Goal: Transaction & Acquisition: Purchase product/service

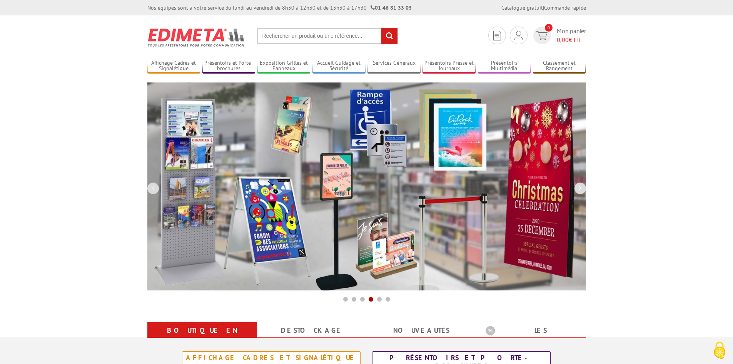
click at [282, 36] on input "text" at bounding box center [327, 36] width 141 height 17
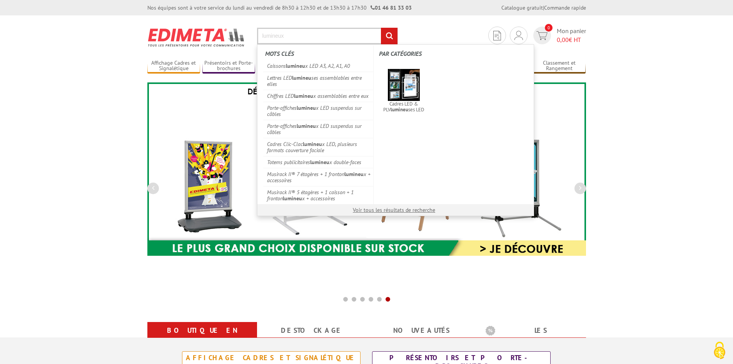
type input "lumineux"
click at [381, 28] on input "rechercher" at bounding box center [389, 36] width 17 height 17
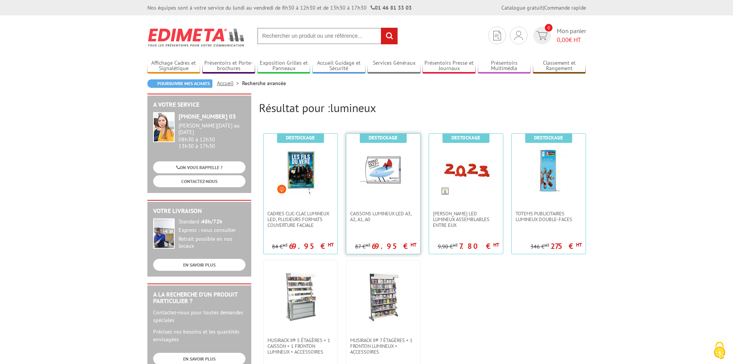
click at [383, 174] on img at bounding box center [383, 170] width 50 height 50
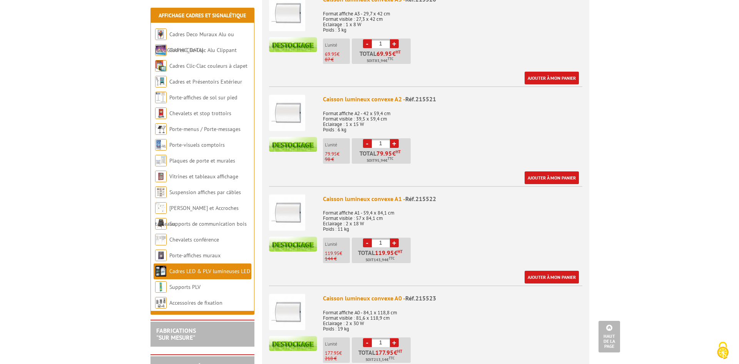
scroll to position [342, 0]
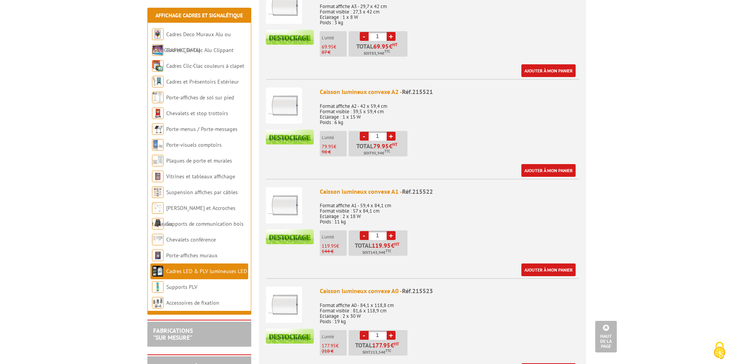
click at [389, 235] on link "+" at bounding box center [391, 235] width 9 height 9
type input "2"
click at [541, 270] on link "Ajouter à mon panier" at bounding box center [548, 269] width 54 height 13
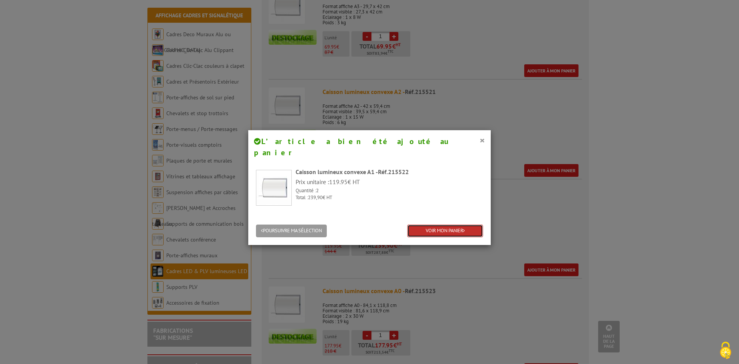
click at [450, 224] on link "VOIR MON PANIER" at bounding box center [445, 230] width 76 height 13
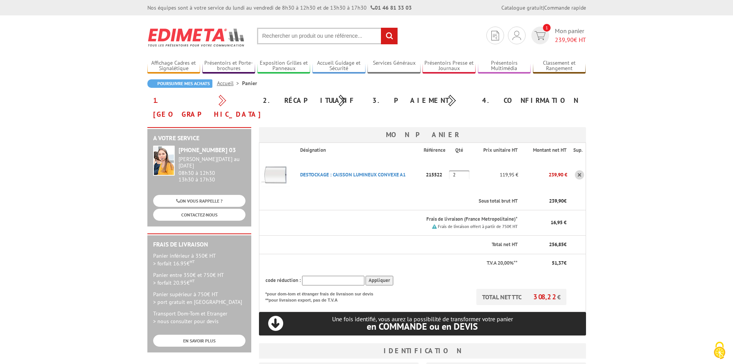
click at [320, 275] on input "text" at bounding box center [333, 280] width 62 height 10
paste input "New10"
type input "New10"
click at [379, 275] on input "Appliquer" at bounding box center [380, 280] width 28 height 10
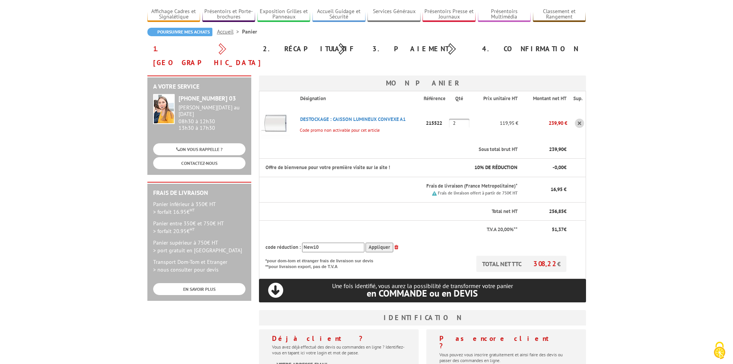
scroll to position [38, 0]
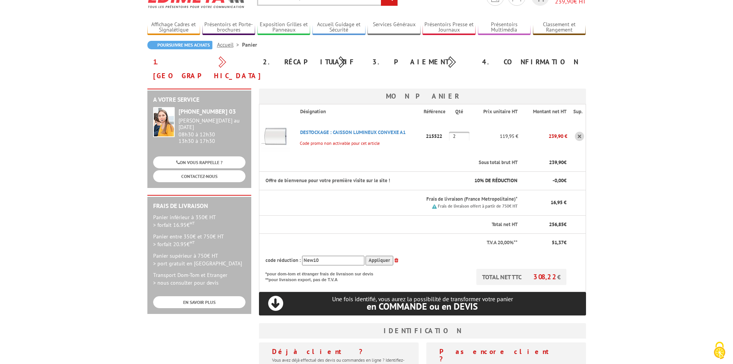
drag, startPoint x: 349, startPoint y: 247, endPoint x: 111, endPoint y: 240, distance: 237.9
click at [111, 240] on body "Nos équipes sont à votre service du lundi au vendredi de 8h30 à 12h30 et de 13h…" at bounding box center [366, 301] width 733 height 679
click at [451, 234] on th "T.V.A 20,00%**" at bounding box center [388, 243] width 259 height 18
click at [499, 177] on p "10 % DE RÉDUCTION" at bounding box center [486, 180] width 62 height 7
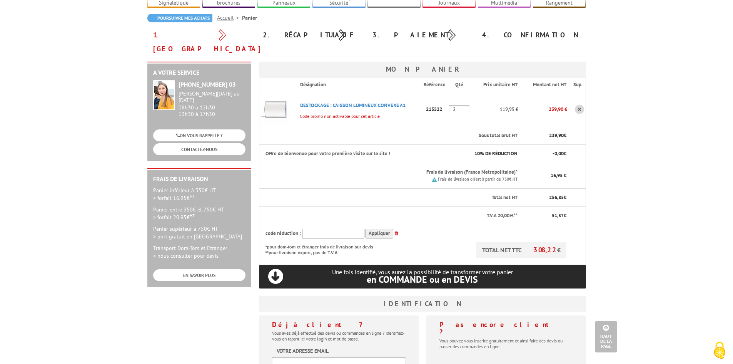
scroll to position [0, 0]
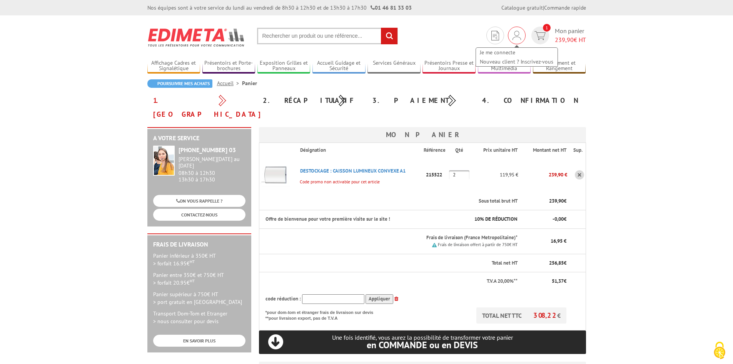
click at [519, 38] on img at bounding box center [516, 35] width 8 height 9
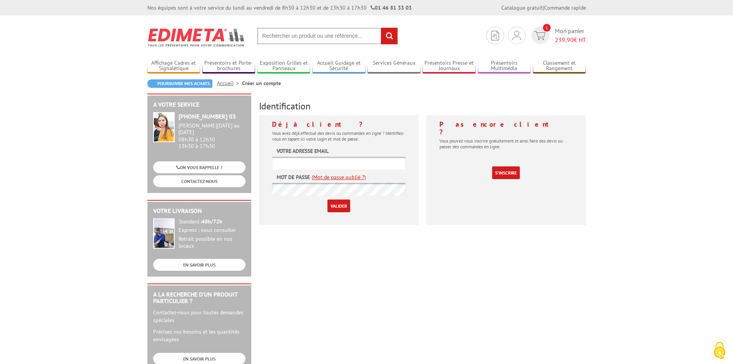
click at [345, 157] on input "text" at bounding box center [339, 163] width 134 height 13
type input "artisan@shopenseigne.fr"
click at [340, 205] on input "Valider" at bounding box center [338, 205] width 23 height 13
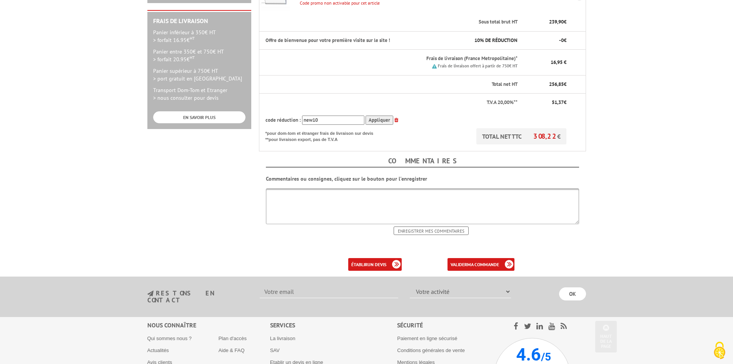
scroll to position [245, 0]
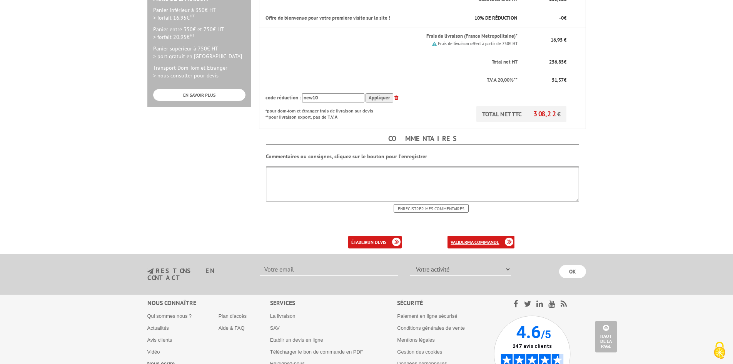
click at [484, 239] on b "ma commande" at bounding box center [483, 242] width 32 height 6
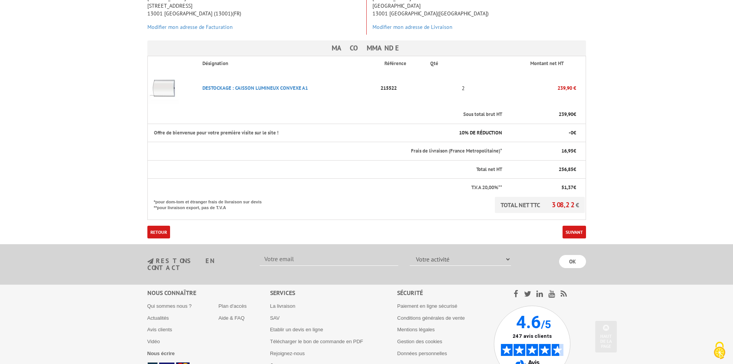
scroll to position [199, 0]
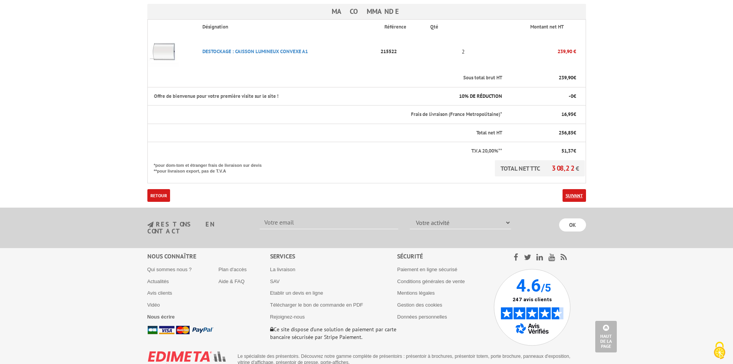
click at [574, 189] on link "Suivant" at bounding box center [573, 195] width 23 height 13
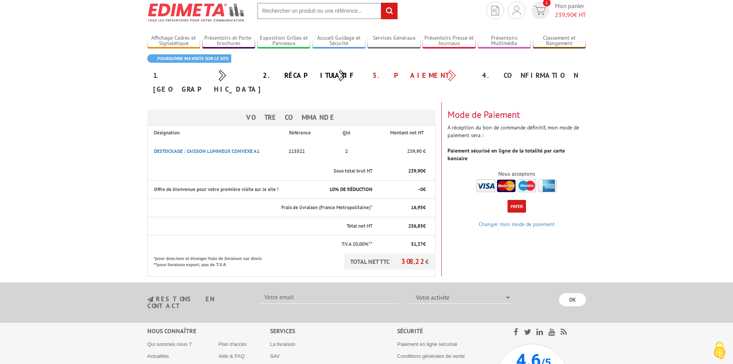
scroll to position [13, 0]
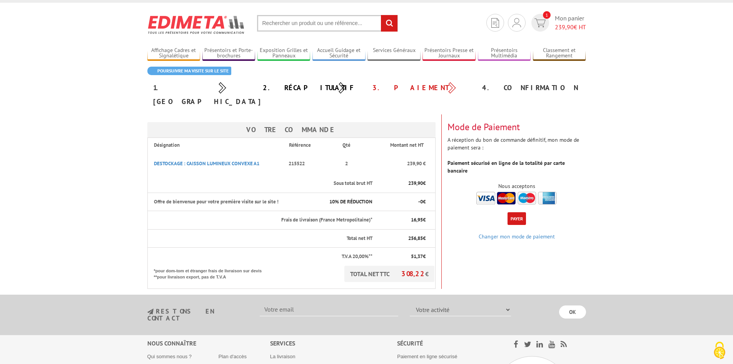
click at [518, 212] on button "Payer" at bounding box center [516, 218] width 18 height 13
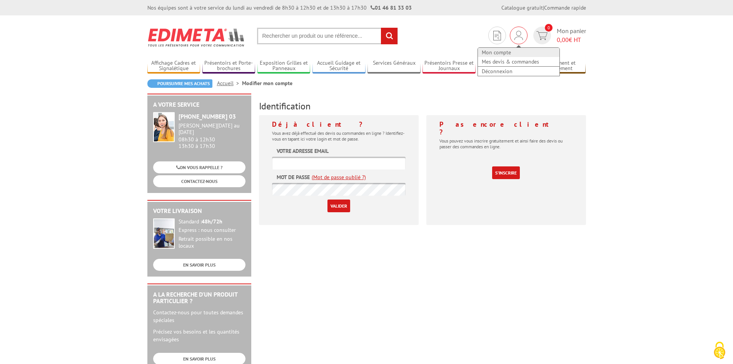
click at [501, 52] on link "Mon compte" at bounding box center [519, 52] width 82 height 9
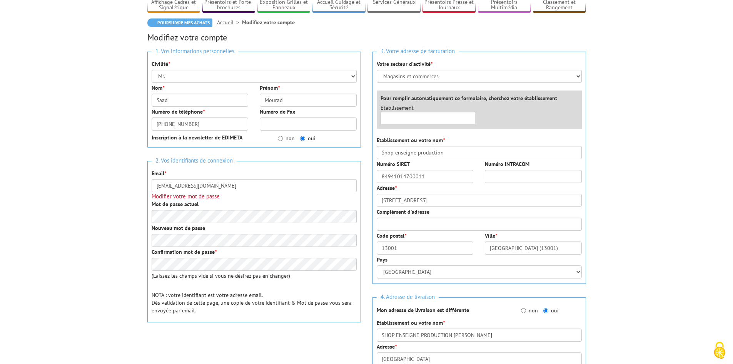
scroll to position [38, 0]
